Goal: Information Seeking & Learning: Learn about a topic

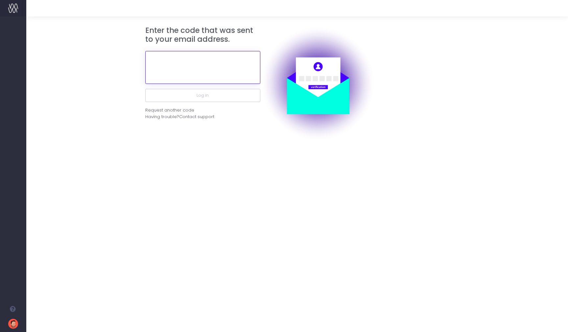
paste input "409155"
type input "409155"
click at [202, 95] on button "Log in" at bounding box center [202, 95] width 115 height 13
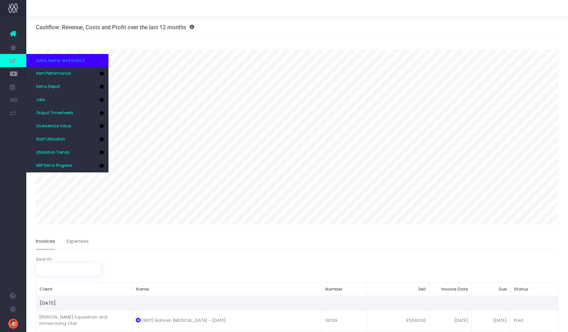
scroll to position [1, 0]
click at [43, 99] on span "Jobs" at bounding box center [40, 100] width 9 height 6
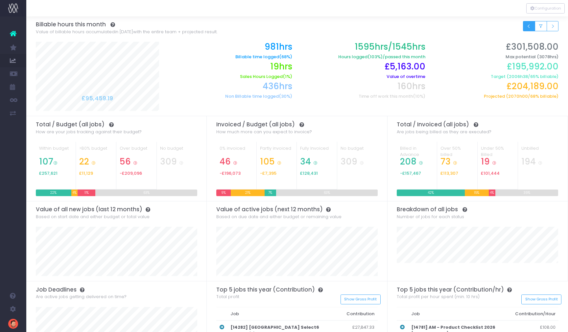
click at [527, 26] on icon "Small button group" at bounding box center [528, 26] width 5 height 0
click at [553, 26] on icon "Small button group" at bounding box center [552, 26] width 5 height 0
click at [526, 26] on icon "Small button group" at bounding box center [528, 26] width 5 height 0
click at [550, 26] on icon "Small button group" at bounding box center [552, 26] width 5 height 0
click at [531, 28] on button "Small button group" at bounding box center [529, 26] width 12 height 10
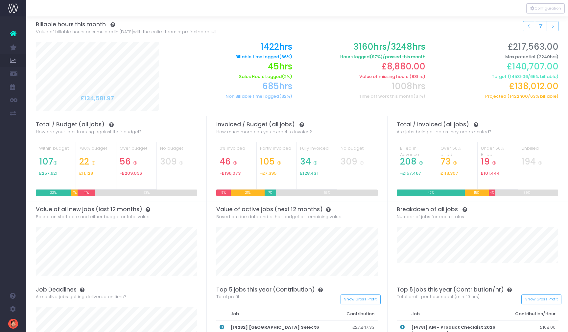
click at [527, 26] on icon "Small button group" at bounding box center [528, 26] width 5 height 0
click at [555, 28] on button "Small button group" at bounding box center [552, 26] width 12 height 10
click at [552, 26] on icon "Small button group" at bounding box center [552, 26] width 5 height 0
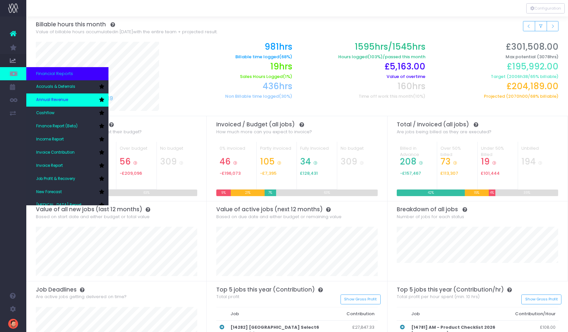
click at [56, 97] on span "Annual Revenue" at bounding box center [52, 100] width 32 height 6
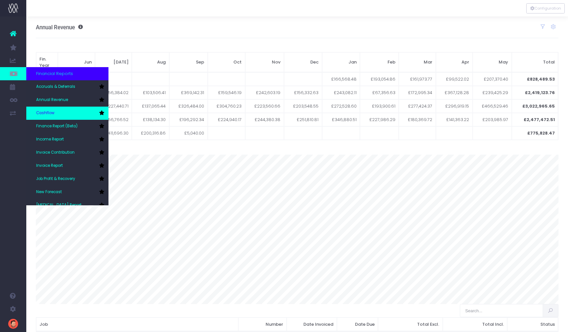
click at [52, 110] on link "Cashflow" at bounding box center [67, 112] width 82 height 13
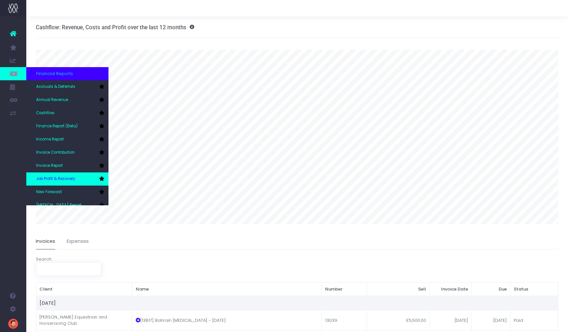
click at [46, 178] on span "Job Profit & Recovery" at bounding box center [55, 179] width 39 height 6
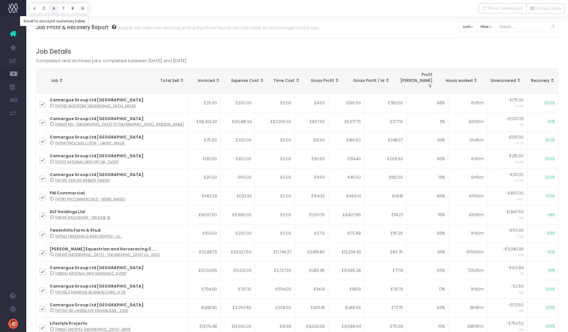
click at [54, 10] on button "A" at bounding box center [54, 8] width 10 height 10
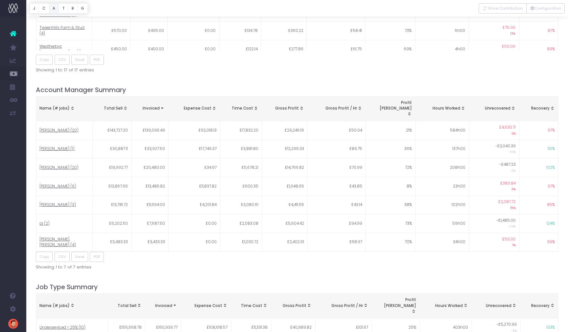
scroll to position [641, 0]
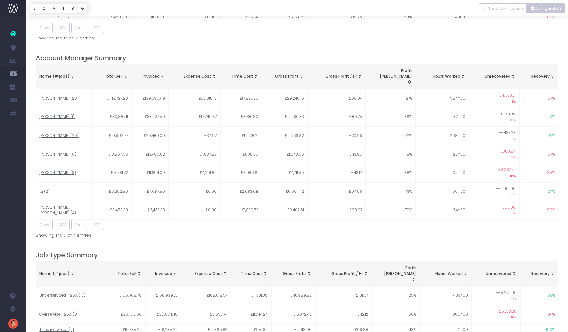
click at [552, 8] on button "Configuration" at bounding box center [545, 8] width 38 height 10
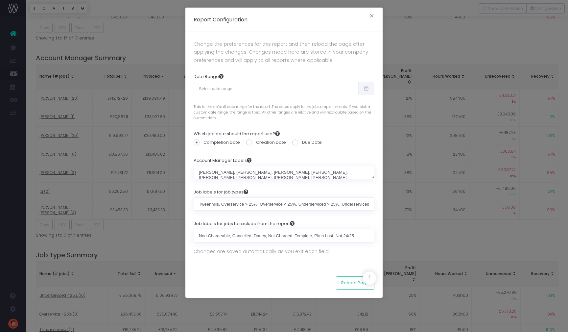
click at [366, 88] on icon at bounding box center [366, 88] width 6 height 0
type input "08-17-2025"
type input "09-15-2025"
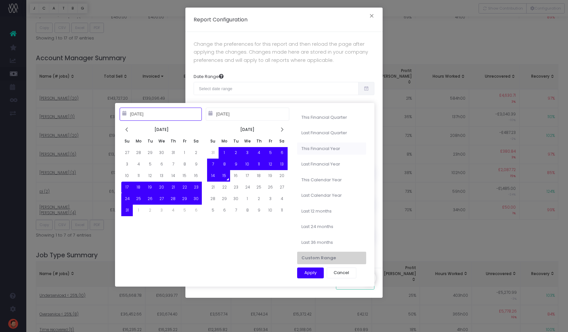
type input "06-01-2025"
type input "08-31-2025"
type input "06-01-2025"
type input "05-31-2026"
type input "01-01-2024"
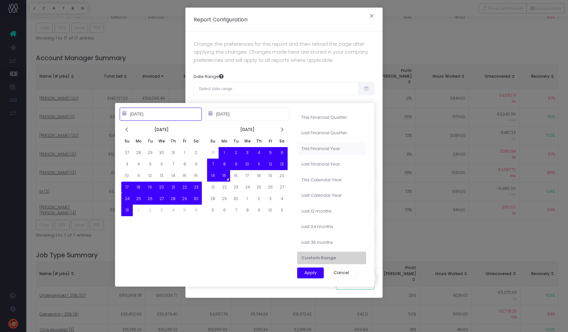
type input "12-31-2024"
type input "09-15-2023"
type input "09-14-2025"
type input "09-15-2022"
type input "09-14-2025"
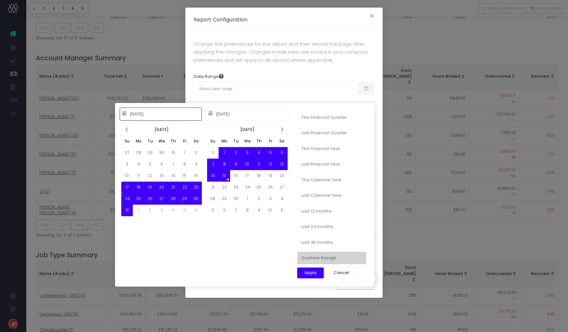
type input "08-17-2025"
type input "09-15-2025"
type input "09-15-2022"
type input "09-14-2025"
type input "09-15-2023"
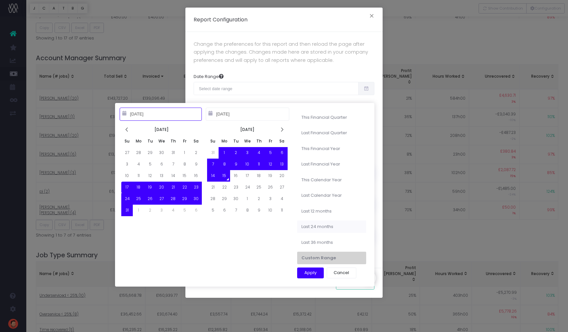
type input "09-14-2025"
type input "09-15-2024"
type input "09-14-2025"
type input "08-17-2025"
type input "09-15-2025"
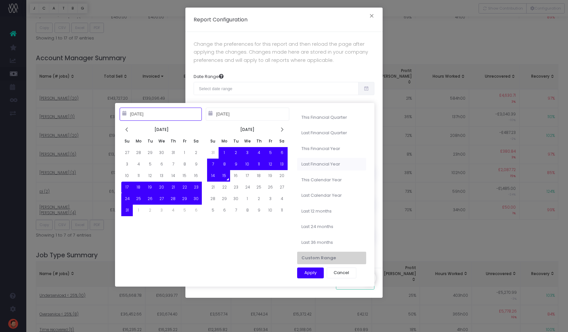
type input "06-01-2024"
type input "05-31-2025"
type input "08-17-2025"
type input "09-15-2025"
type input "06-01-2025"
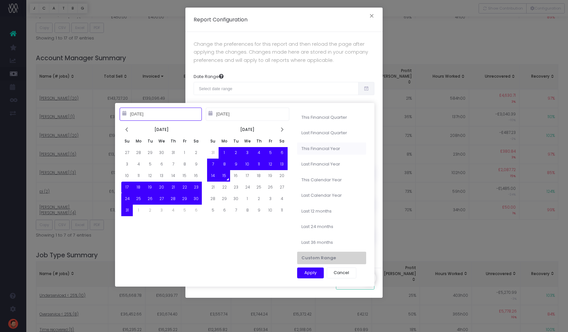
type input "05-31-2026"
click at [332, 150] on li "This Financial Year" at bounding box center [331, 148] width 69 height 12
type input "Jun 1st 2025 – May 31st 2026"
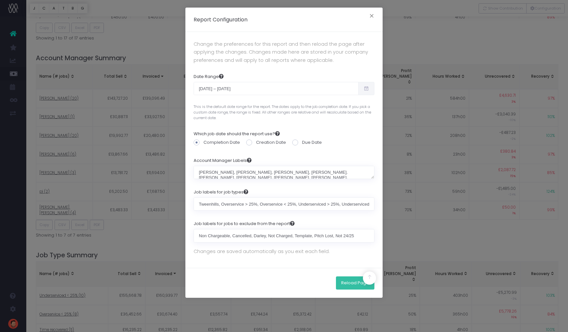
click at [356, 280] on button "Reload Page" at bounding box center [355, 282] width 38 height 13
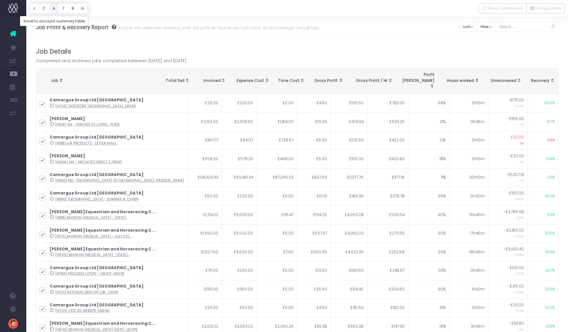
click at [53, 8] on button "A" at bounding box center [54, 8] width 10 height 10
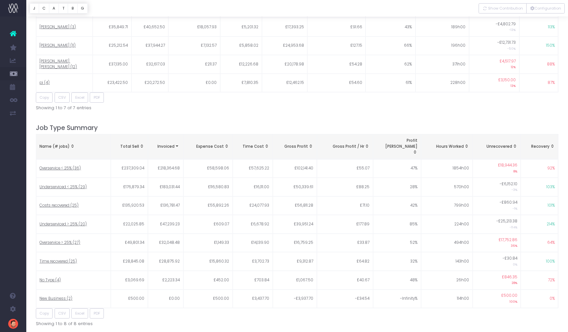
scroll to position [770, 0]
click at [50, 275] on span "No Type (4)" at bounding box center [49, 278] width 21 height 6
type input ""No Type""
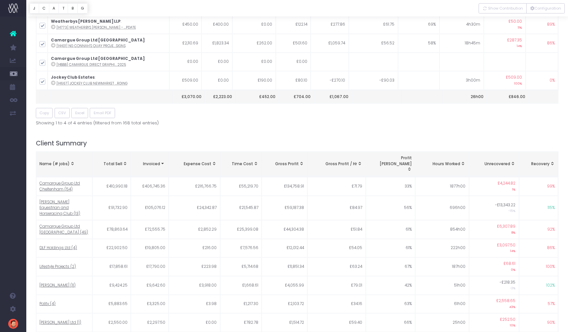
scroll to position [0, 0]
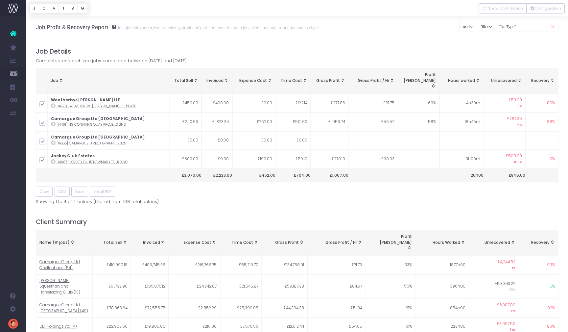
click at [494, 53] on h4 "Job Details" at bounding box center [297, 52] width 523 height 8
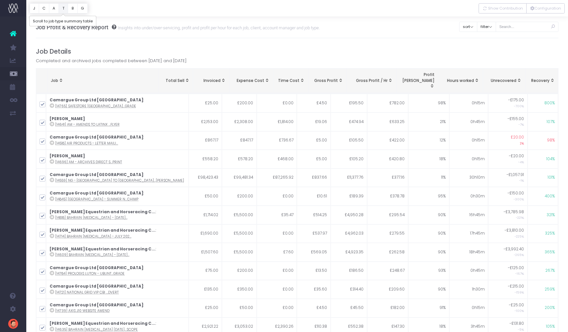
click at [64, 10] on button "T" at bounding box center [63, 8] width 10 height 10
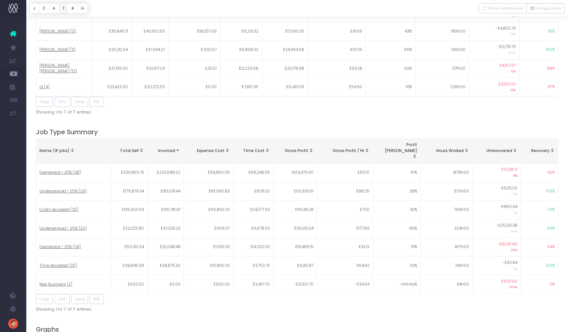
scroll to position [823, 0]
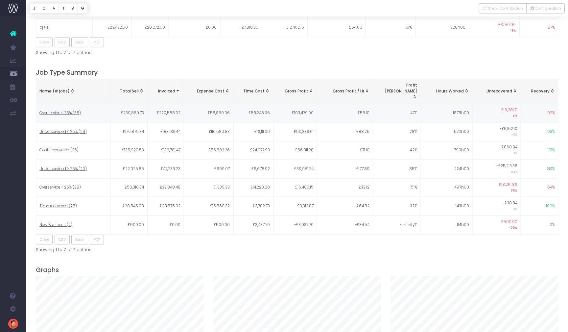
click at [50, 110] on span "Overservice < 25% (38)" at bounding box center [59, 113] width 41 height 6
type input ""Overservice < 25%""
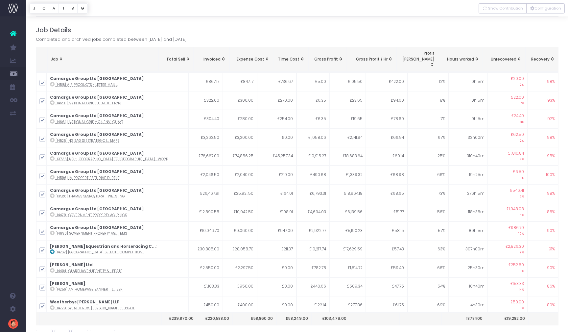
scroll to position [0, 0]
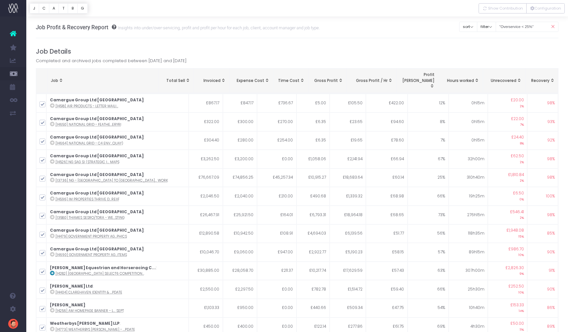
click at [554, 78] on span "Recovery: activate to sort column ascending" at bounding box center [551, 80] width 5 height 5
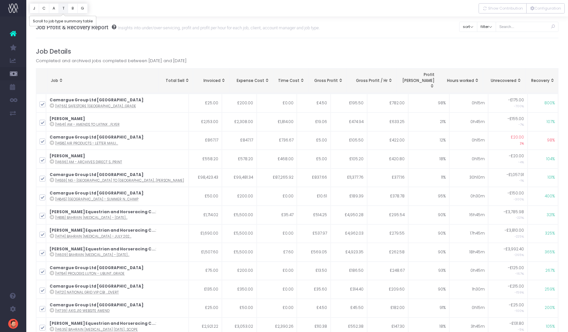
click at [62, 9] on button "T" at bounding box center [63, 8] width 10 height 10
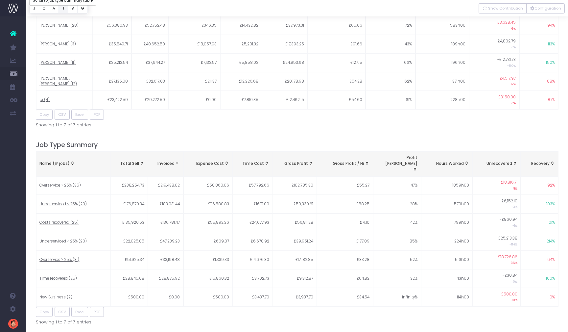
scroll to position [823, 0]
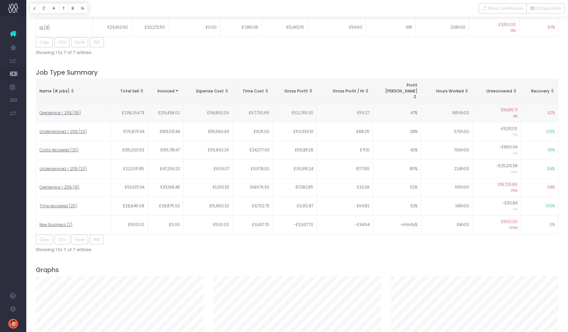
click at [55, 110] on span "Overservice < 25% (35)" at bounding box center [59, 113] width 41 height 6
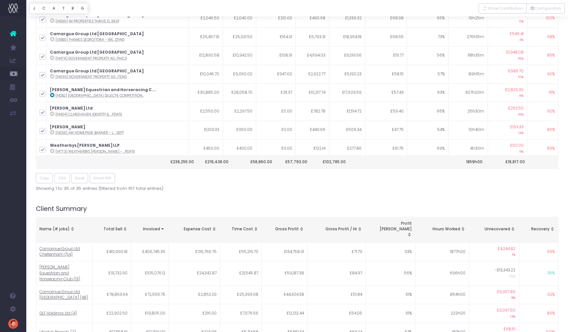
scroll to position [0, 0]
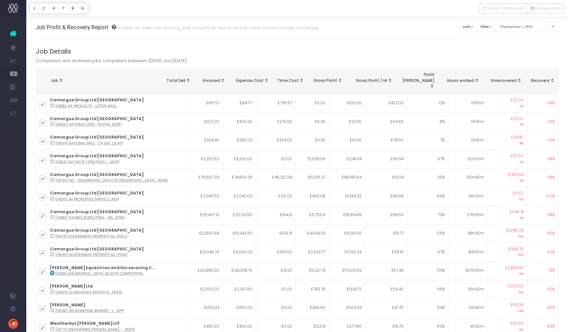
click at [537, 78] on th "Recovery" at bounding box center [541, 80] width 33 height 25
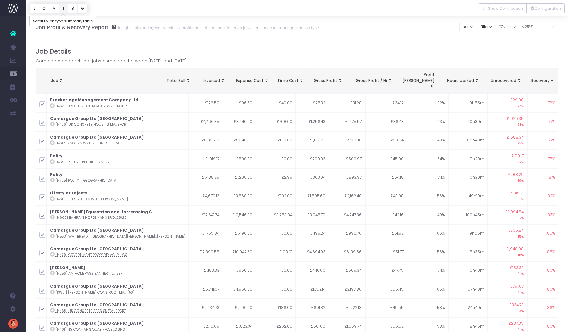
click at [60, 8] on button "T" at bounding box center [63, 8] width 10 height 10
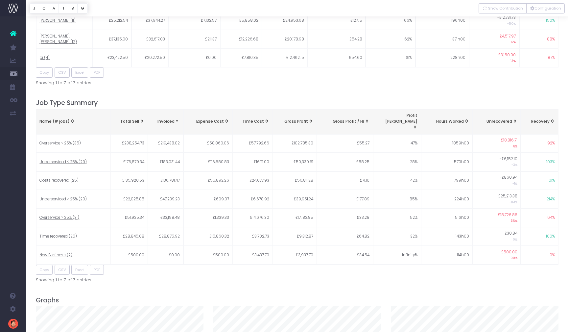
scroll to position [823, 0]
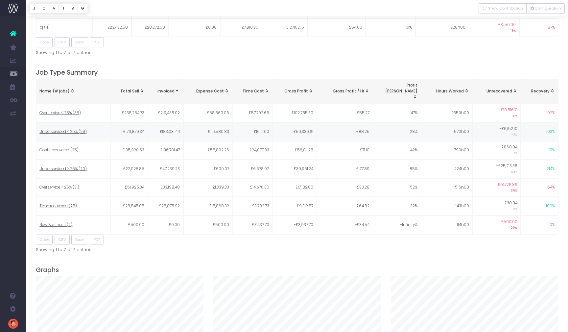
click at [60, 129] on span "Underserviced < 25% (29)" at bounding box center [62, 132] width 47 height 6
type input ""Underserviced < 25%""
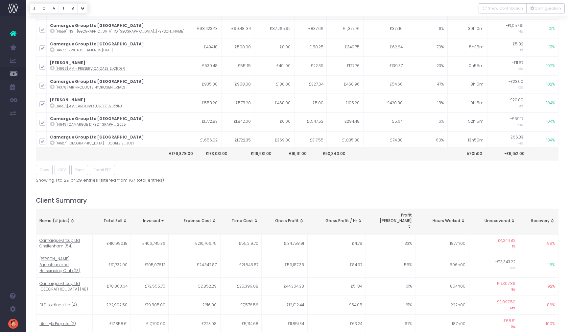
scroll to position [0, 0]
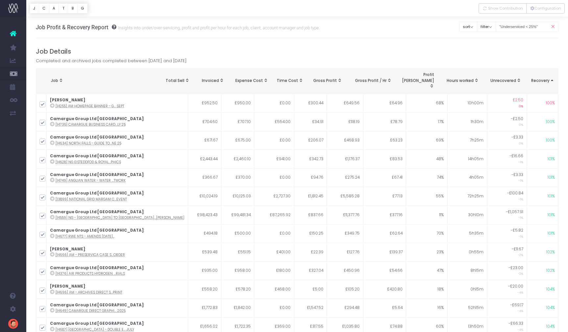
click at [551, 78] on span "Recovery: activate to sort column descending" at bounding box center [551, 80] width 5 height 5
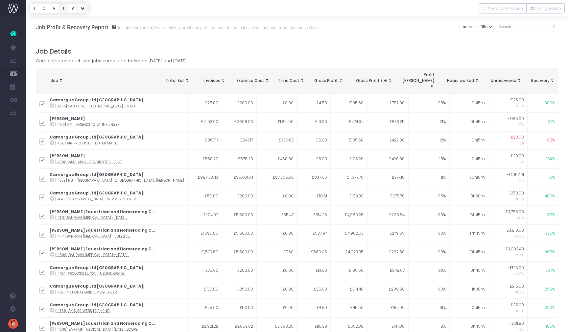
click at [63, 9] on button "T" at bounding box center [63, 8] width 10 height 10
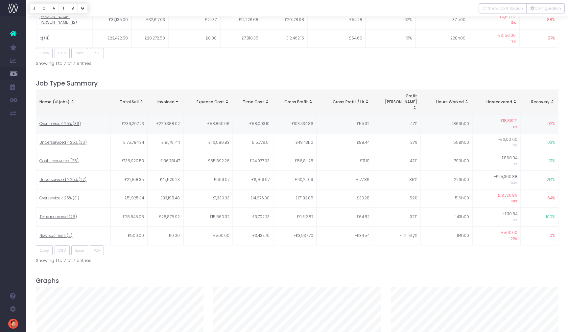
scroll to position [823, 0]
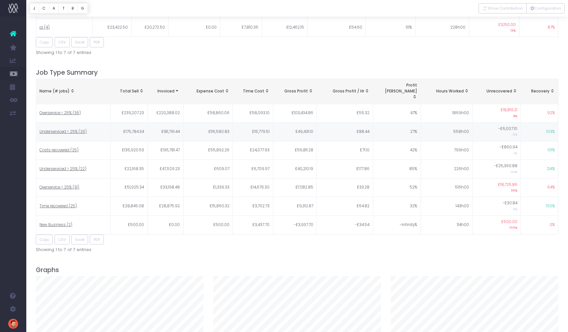
click at [55, 129] on span "Underserviced < 25% (26)" at bounding box center [62, 132] width 47 height 6
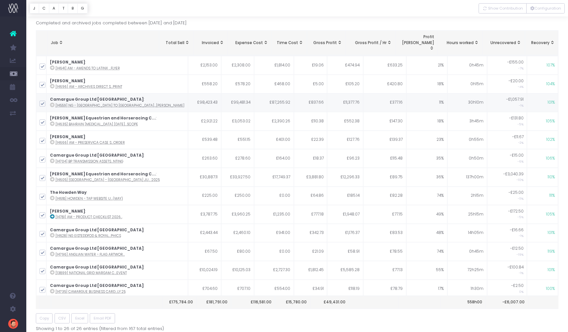
scroll to position [0, 0]
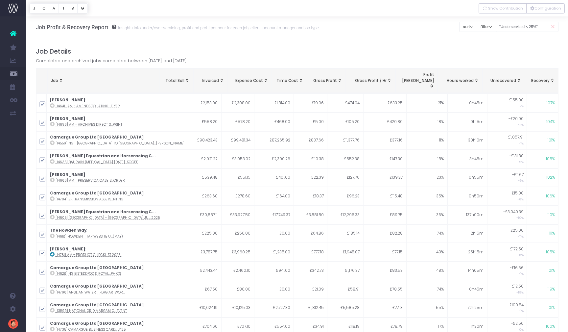
click at [551, 78] on span "Recovery: activate to sort column ascending" at bounding box center [551, 80] width 5 height 5
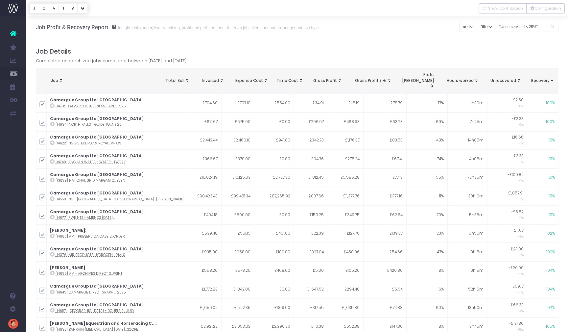
click at [551, 78] on span "Recovery: activate to sort column descending" at bounding box center [551, 80] width 5 height 5
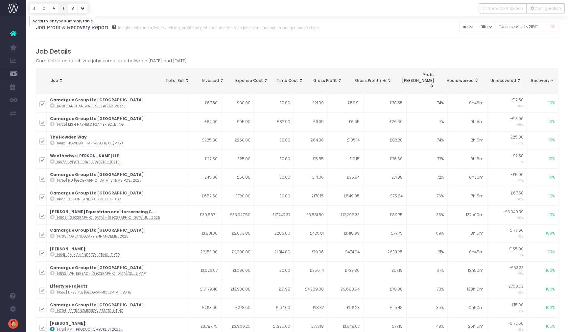
click at [64, 7] on button "T" at bounding box center [63, 8] width 10 height 10
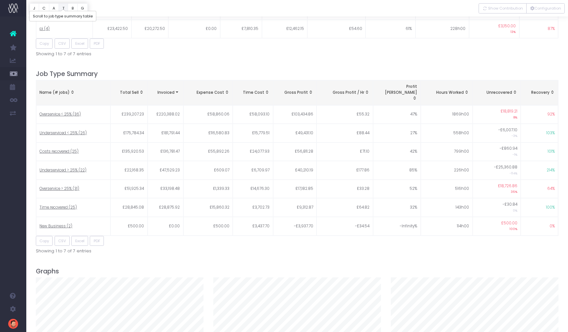
scroll to position [823, 0]
click at [56, 147] on span "Costs recovered (25)" at bounding box center [58, 150] width 39 height 6
type input ""Costs recovered""
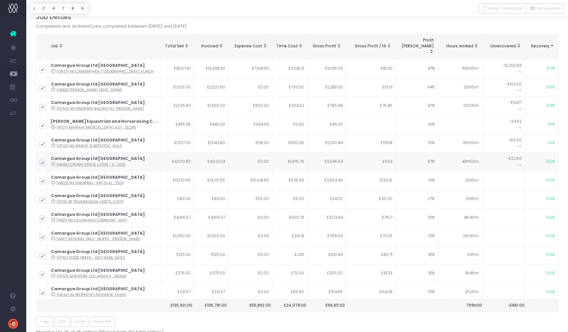
scroll to position [0, 0]
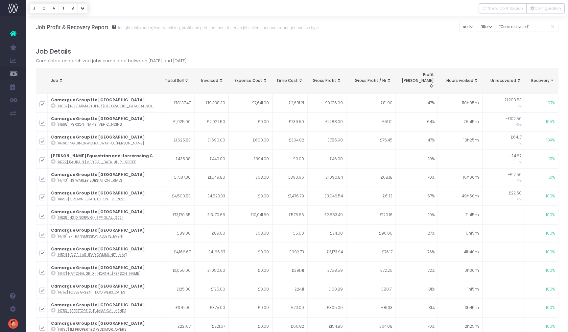
click at [552, 78] on span "Recovery: activate to sort column ascending" at bounding box center [551, 80] width 5 height 5
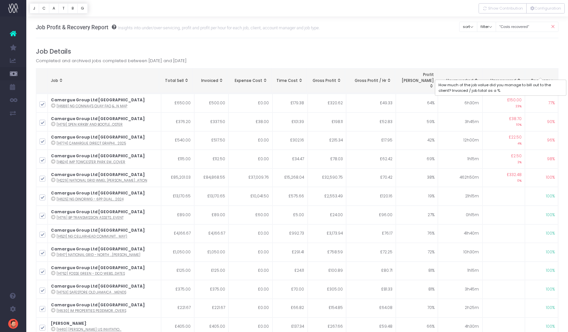
click at [543, 78] on span "Recovery" at bounding box center [540, 81] width 18 height 6
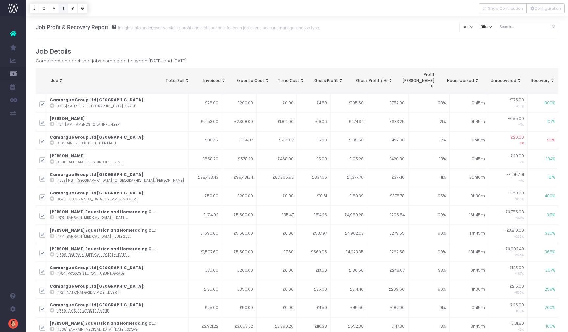
click at [62, 8] on button "T" at bounding box center [63, 8] width 10 height 10
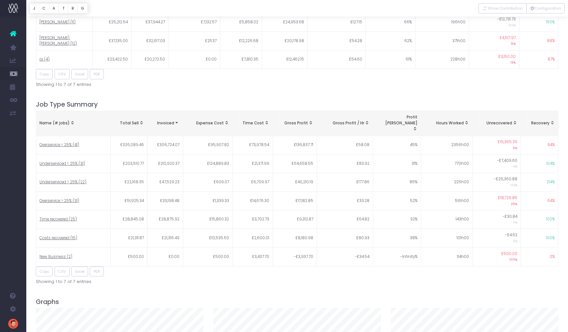
scroll to position [823, 0]
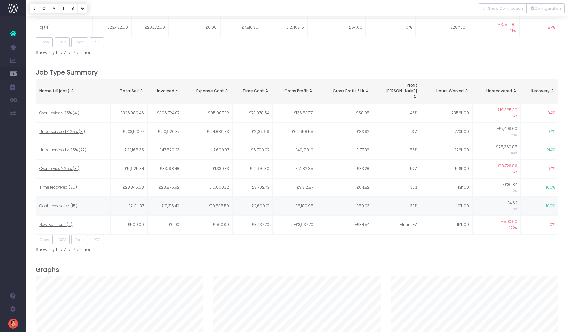
click at [64, 203] on span "Costs recovered (15)" at bounding box center [58, 206] width 38 height 6
type input ""Costs recovered""
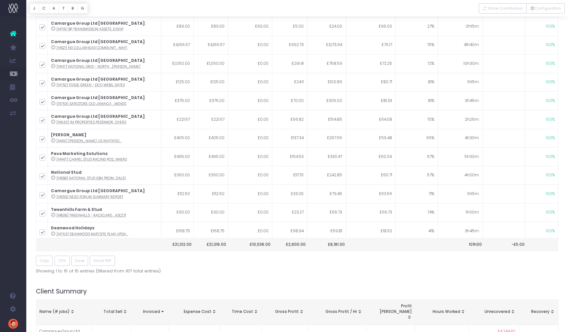
scroll to position [0, 0]
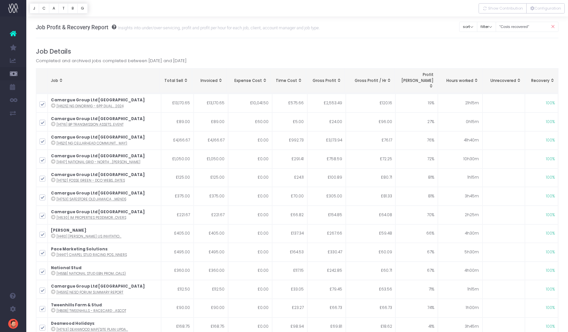
click at [551, 78] on span "Recovery: activate to sort column ascending" at bounding box center [551, 80] width 5 height 5
click at [551, 78] on span "Recovery: activate to sort column descending" at bounding box center [551, 80] width 5 height 5
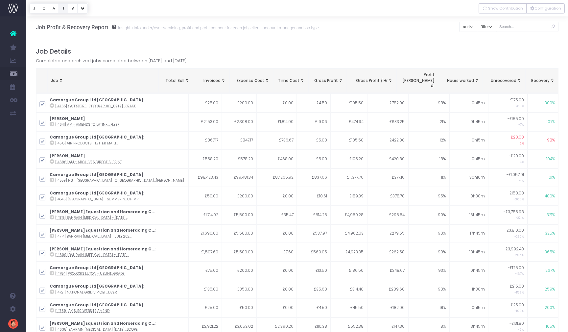
click at [63, 10] on button "T" at bounding box center [63, 8] width 10 height 10
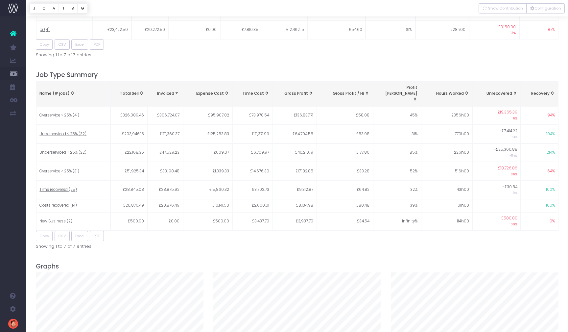
scroll to position [823, 0]
click at [62, 200] on span "Costs recovered (14)" at bounding box center [57, 203] width 37 height 6
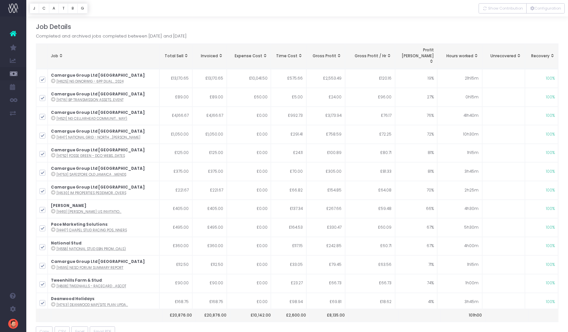
scroll to position [0, 0]
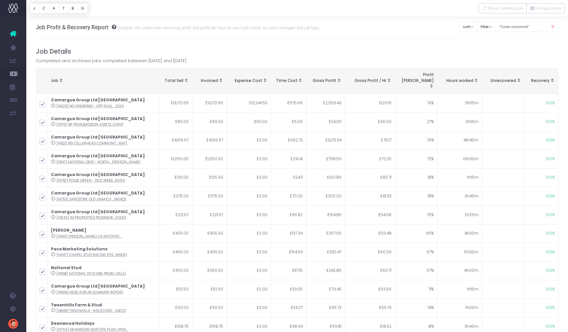
click at [551, 78] on span "Recovery: activate to sort column ascending" at bounding box center [551, 80] width 5 height 5
click at [551, 78] on span "Recovery: activate to sort column descending" at bounding box center [551, 80] width 5 height 5
drag, startPoint x: 63, startPoint y: 11, endPoint x: 72, endPoint y: 12, distance: 9.4
click at [63, 11] on button "T" at bounding box center [63, 8] width 10 height 10
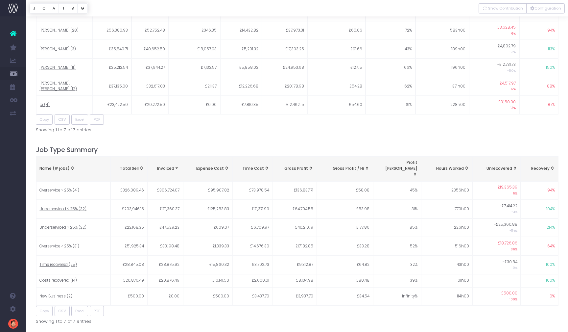
scroll to position [823, 0]
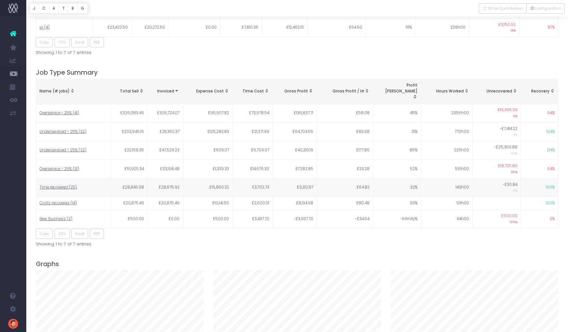
click at [61, 184] on span "Time recovered (25)" at bounding box center [57, 187] width 37 height 6
type input ""Time recovered""
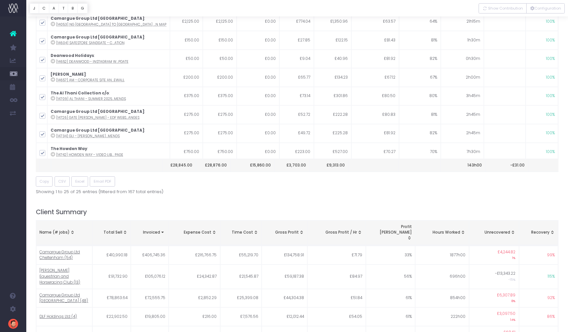
scroll to position [0, 0]
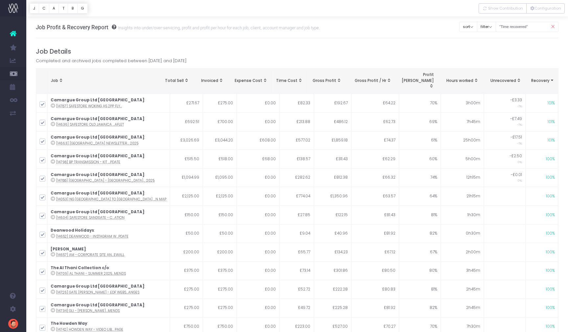
click at [551, 78] on span "Recovery: activate to sort column ascending" at bounding box center [551, 80] width 5 height 5
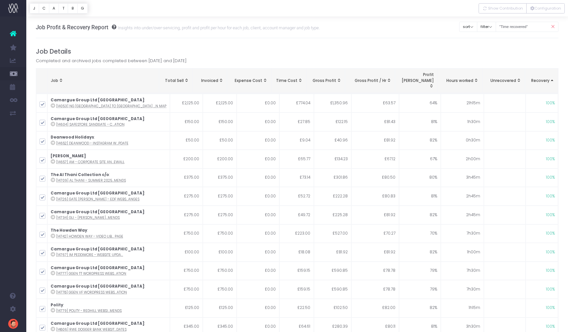
click at [552, 78] on span "Recovery: activate to sort column descending" at bounding box center [551, 80] width 5 height 5
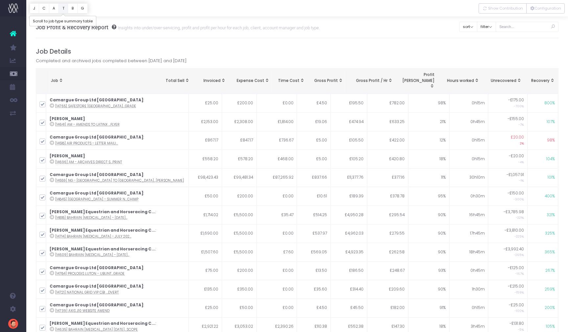
click at [64, 9] on button "T" at bounding box center [63, 8] width 10 height 10
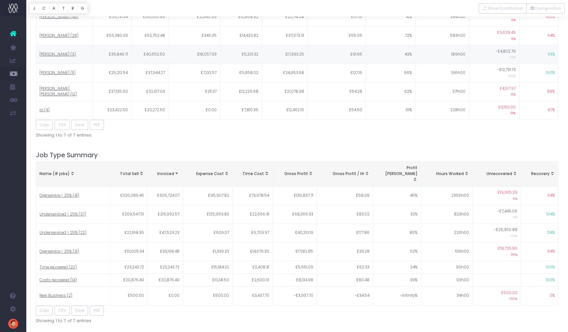
scroll to position [823, 0]
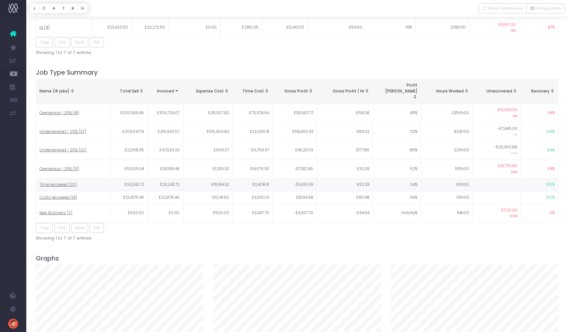
click at [57, 182] on span "Time recovered (20)" at bounding box center [57, 185] width 37 height 6
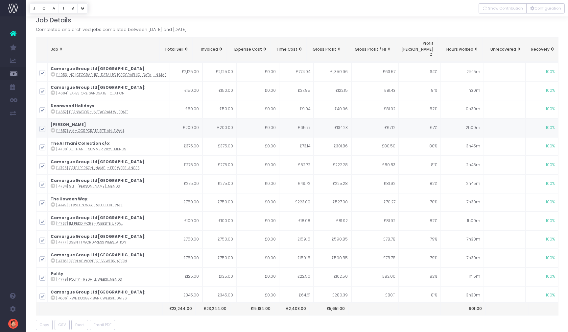
scroll to position [0, 0]
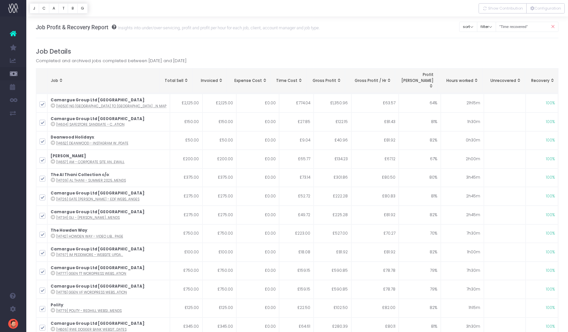
click at [552, 78] on span "Recovery: activate to sort column ascending" at bounding box center [551, 80] width 5 height 5
click at [553, 78] on span "Recovery: activate to sort column descending" at bounding box center [551, 80] width 5 height 5
click at [63, 10] on button "T" at bounding box center [63, 8] width 10 height 10
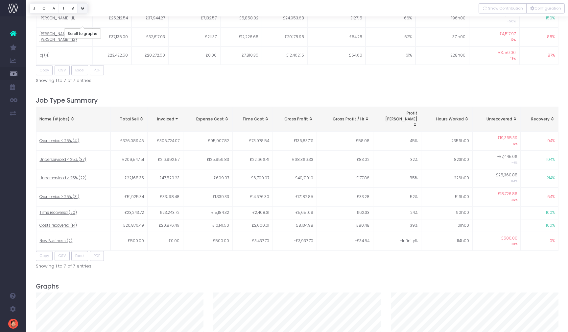
scroll to position [823, 0]
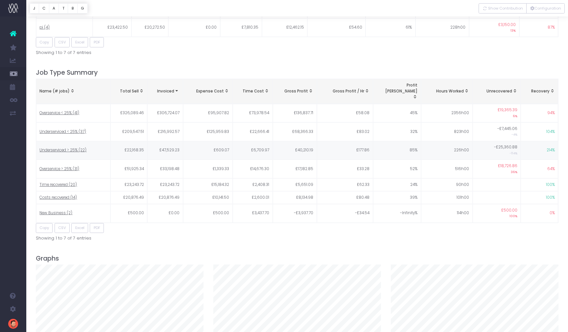
click at [68, 147] on span "Underserviced > 25% (22)" at bounding box center [62, 150] width 47 height 6
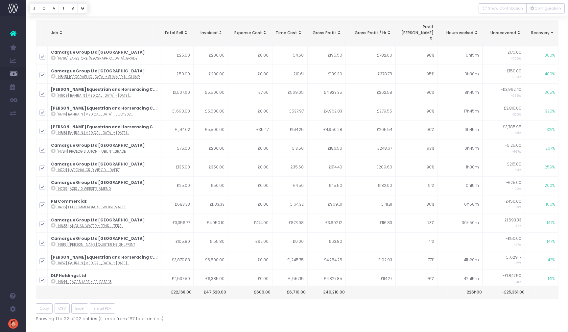
scroll to position [0, 0]
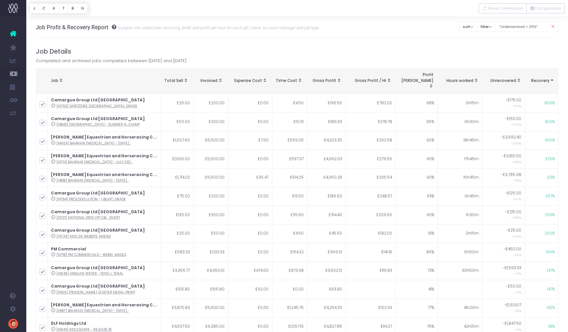
click at [552, 78] on span "Recovery: activate to sort column ascending" at bounding box center [551, 80] width 5 height 5
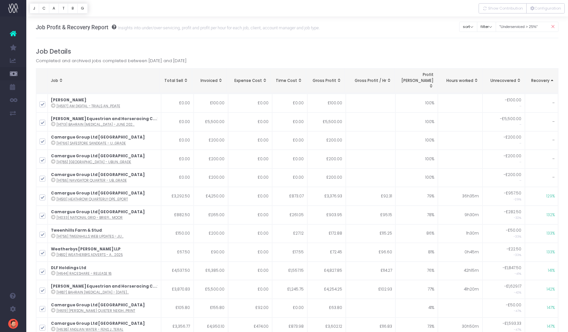
click at [552, 78] on span "Recovery: activate to sort column descending" at bounding box center [551, 80] width 5 height 5
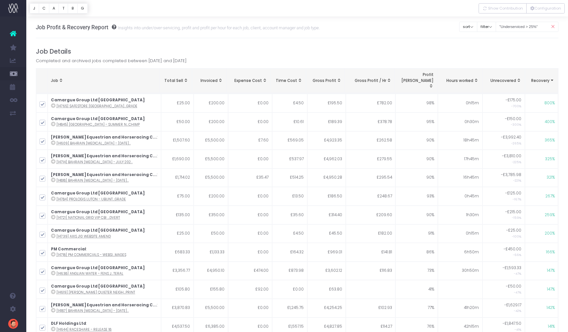
click at [552, 78] on span "Recovery: activate to sort column ascending" at bounding box center [551, 80] width 5 height 5
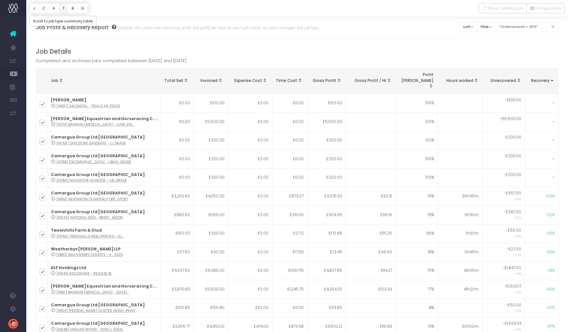
click at [63, 8] on button "T" at bounding box center [63, 8] width 10 height 10
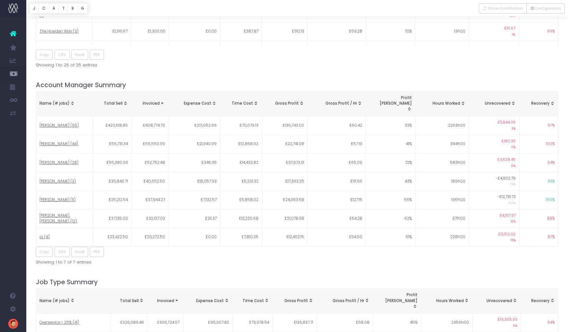
scroll to position [823, 0]
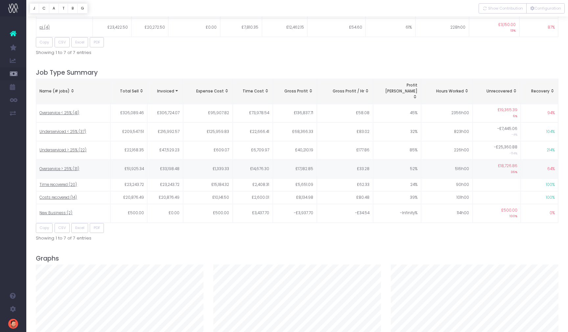
click at [62, 166] on span "Overservice > 25% (31)" at bounding box center [59, 169] width 40 height 6
type input ""Overservice > 25%""
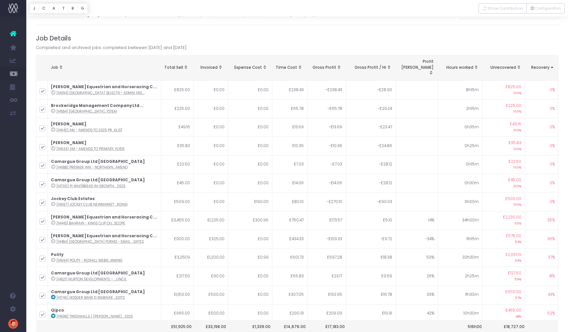
scroll to position [0, 0]
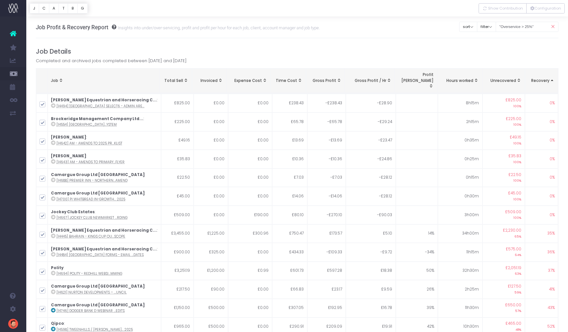
click at [551, 78] on span "Recovery: activate to sort column descending" at bounding box center [551, 80] width 5 height 5
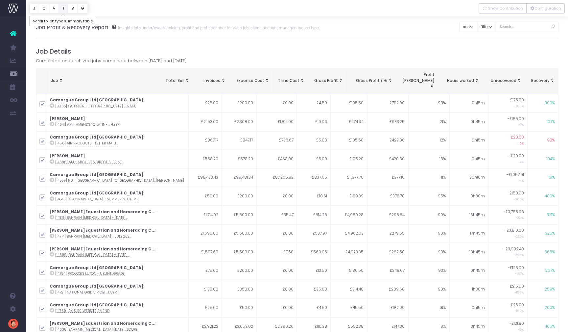
click at [65, 8] on button "T" at bounding box center [63, 8] width 10 height 10
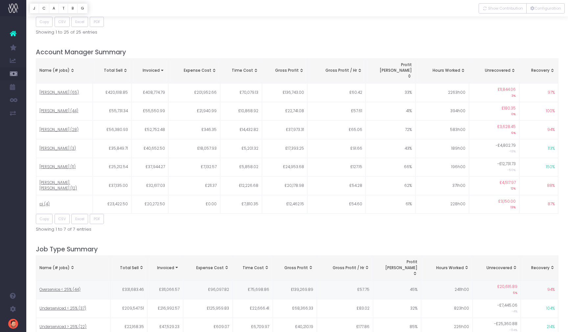
scroll to position [823, 0]
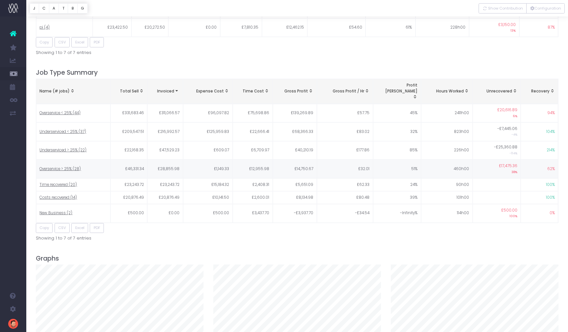
click at [54, 166] on span "Overservice > 25% (28)" at bounding box center [59, 169] width 41 height 6
type input ""Overservice > 25%""
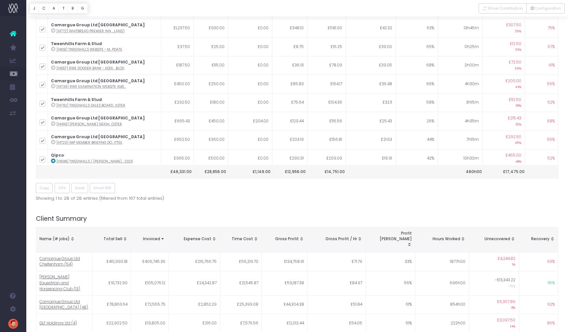
scroll to position [0, 0]
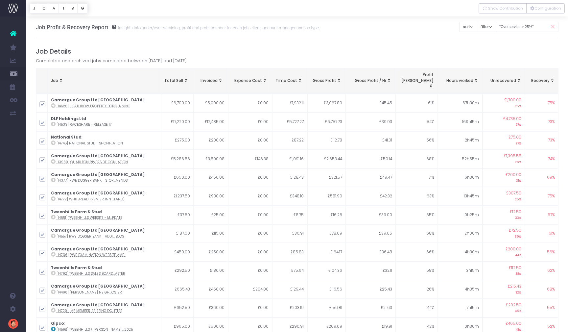
click at [550, 78] on span "Recovery: activate to sort column ascending" at bounding box center [551, 80] width 5 height 5
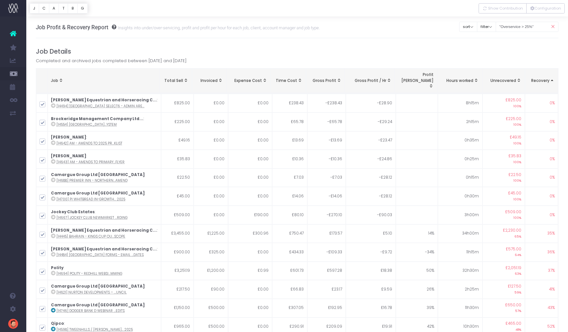
click at [550, 78] on span "Recovery: activate to sort column descending" at bounding box center [551, 80] width 5 height 5
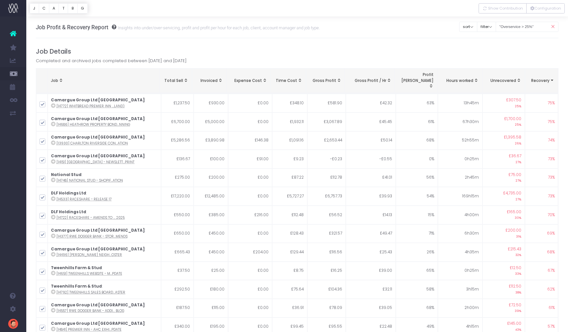
click at [552, 78] on span "Recovery: activate to sort column ascending" at bounding box center [551, 80] width 5 height 5
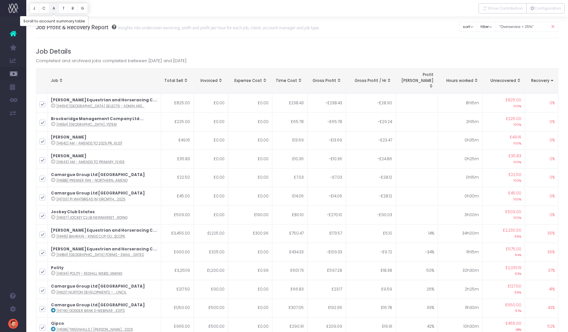
click at [53, 9] on button "A" at bounding box center [54, 8] width 10 height 10
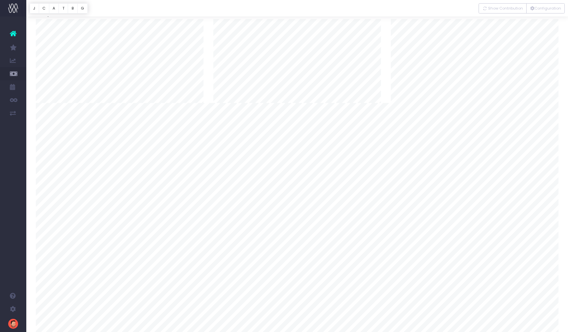
scroll to position [1069, 0]
